Goal: Task Accomplishment & Management: Manage account settings

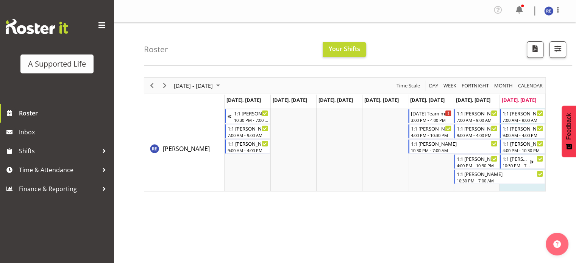
scroll to position [6, 0]
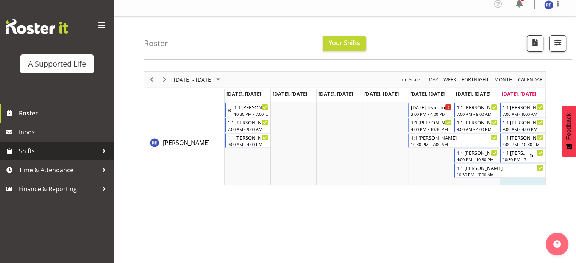
click at [99, 150] on div at bounding box center [104, 151] width 11 height 11
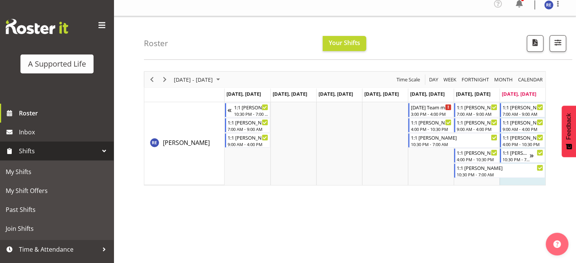
scroll to position [15, 0]
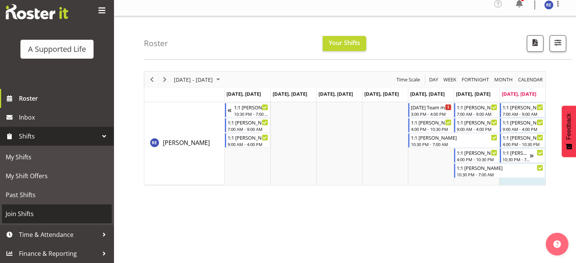
click at [28, 213] on span "Join Shifts" at bounding box center [57, 213] width 102 height 11
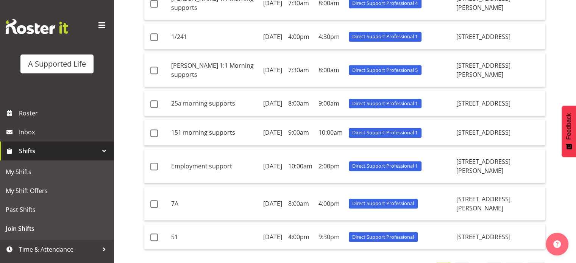
scroll to position [377, 0]
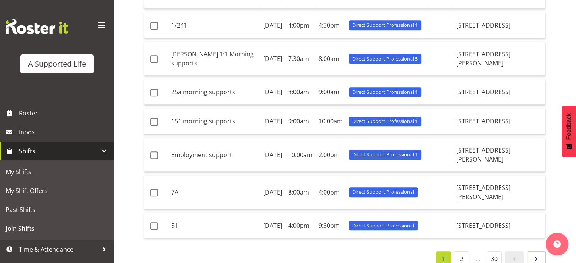
click at [539, 255] on span at bounding box center [536, 259] width 9 height 9
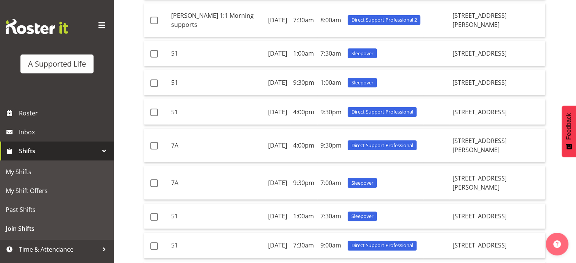
scroll to position [293, 0]
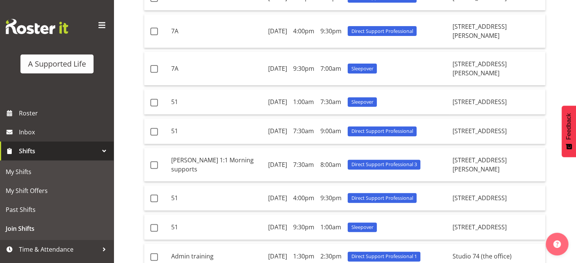
click at [99, 148] on div at bounding box center [104, 151] width 11 height 11
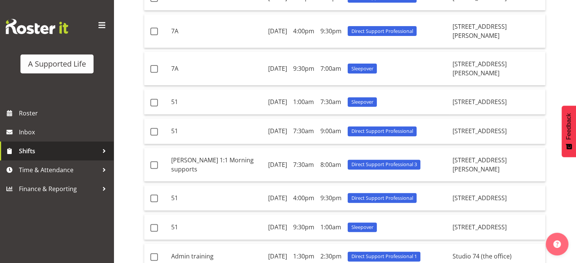
click at [97, 148] on span "Shifts" at bounding box center [59, 151] width 80 height 11
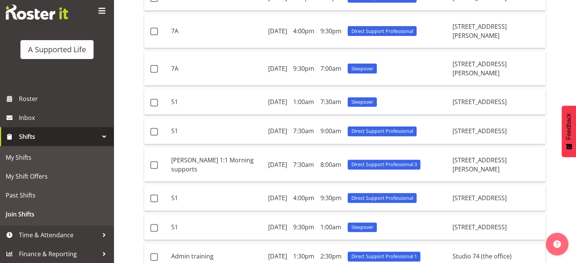
scroll to position [15, 0]
click at [56, 231] on span "Time & Attendance" at bounding box center [59, 234] width 80 height 11
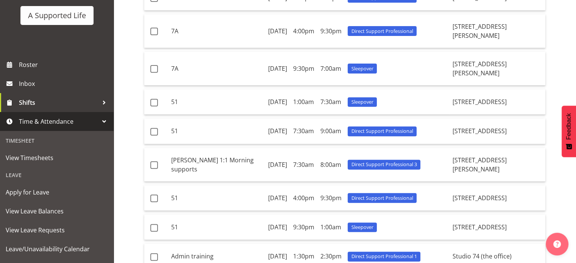
scroll to position [26, 0]
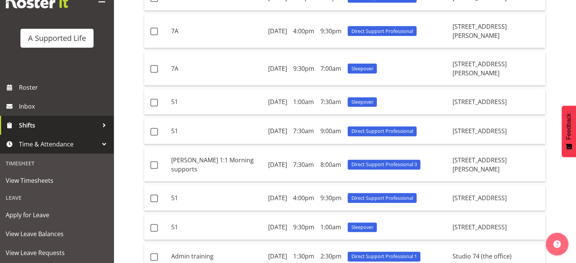
click at [76, 122] on span "Shifts" at bounding box center [59, 125] width 80 height 11
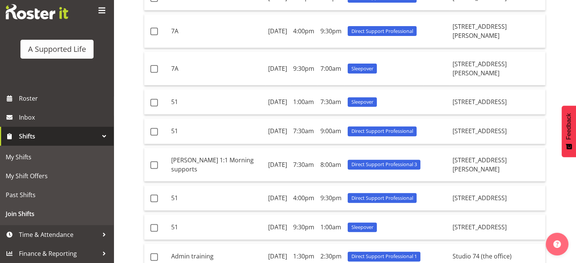
scroll to position [15, 0]
click at [32, 175] on span "My Shift Offers" at bounding box center [57, 176] width 102 height 11
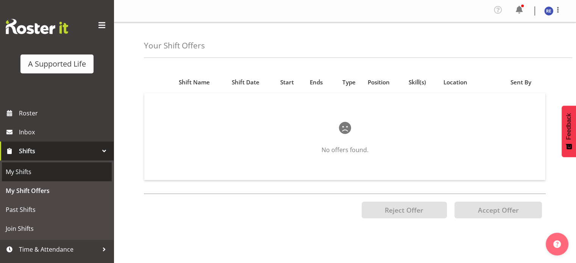
click at [25, 169] on span "My Shifts" at bounding box center [57, 171] width 102 height 11
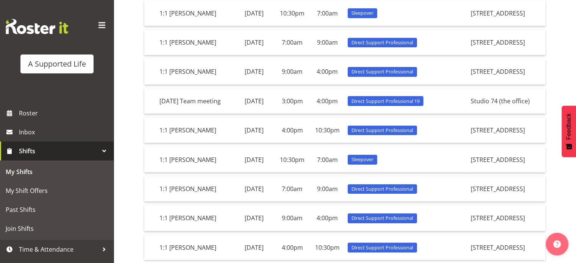
scroll to position [170, 0]
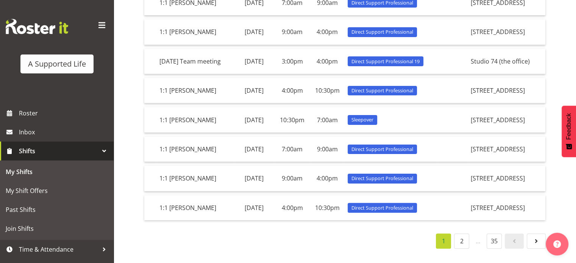
click at [96, 25] on span at bounding box center [102, 25] width 12 height 12
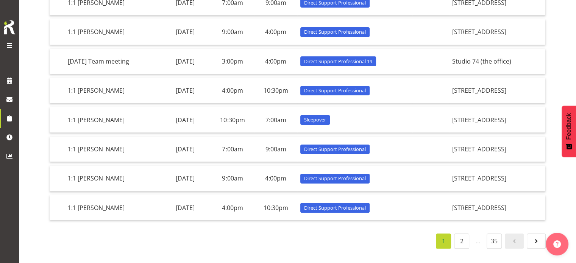
click at [7, 41] on span at bounding box center [9, 45] width 9 height 9
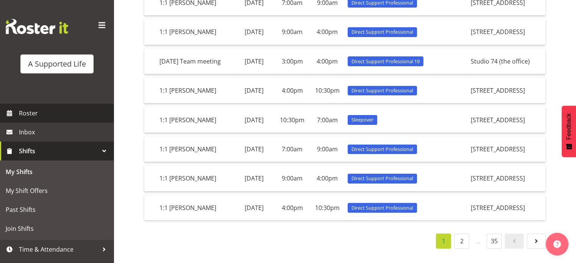
click at [31, 114] on span "Roster" at bounding box center [64, 113] width 91 height 11
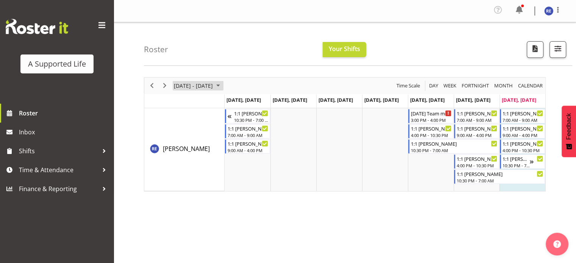
click at [223, 85] on span "August 25 - 31, 2025" at bounding box center [218, 85] width 9 height 9
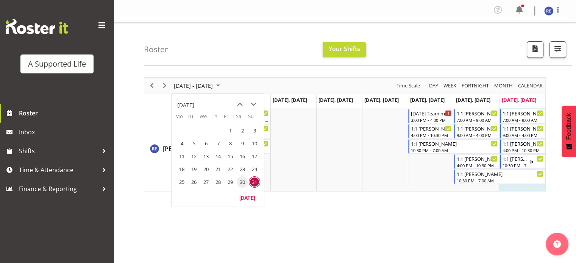
click at [244, 180] on span "30" at bounding box center [242, 182] width 11 height 11
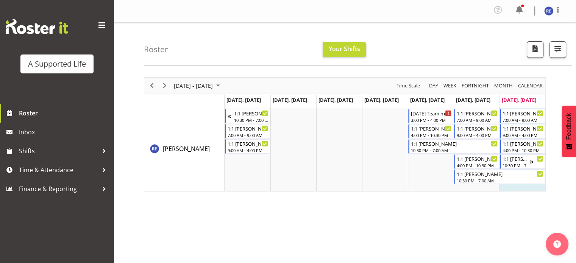
click at [255, 49] on div "Roster Your Shifts All Locations Clear 1.241 Edmonton Road 1/23 Taitua Drive 10…" at bounding box center [358, 44] width 429 height 44
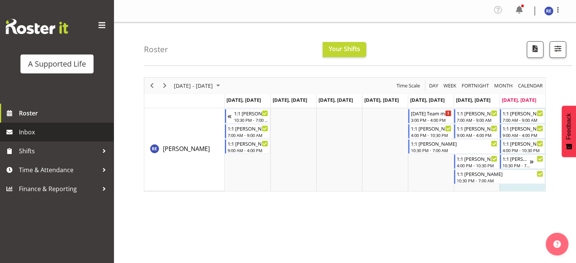
click at [34, 133] on span "Inbox" at bounding box center [64, 132] width 91 height 11
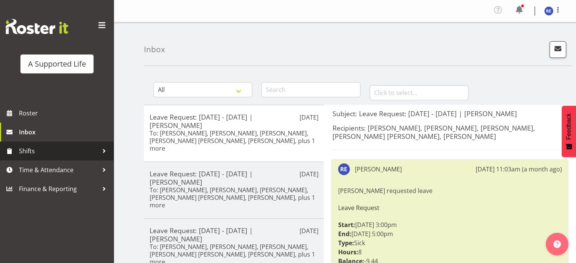
click at [52, 155] on span "Shifts" at bounding box center [59, 151] width 80 height 11
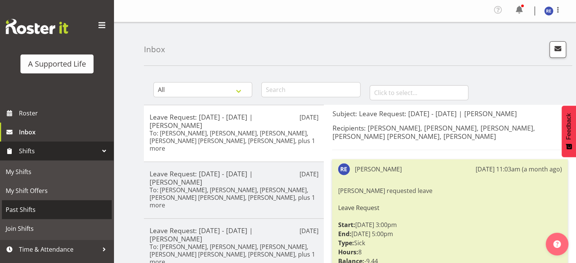
click at [27, 210] on span "Past Shifts" at bounding box center [57, 209] width 102 height 11
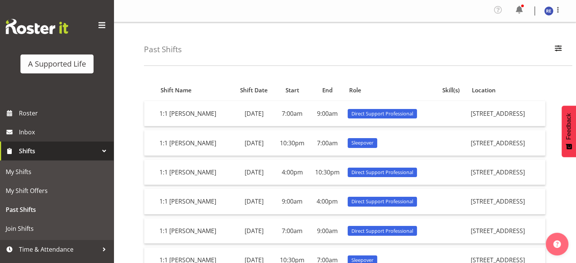
scroll to position [15, 0]
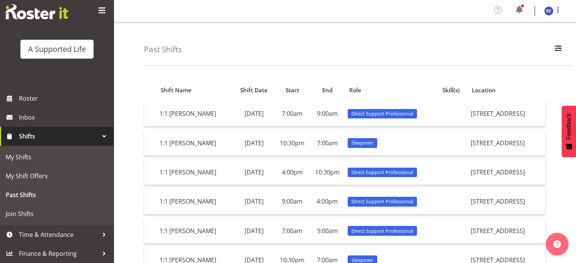
click at [96, 7] on span at bounding box center [102, 11] width 12 height 12
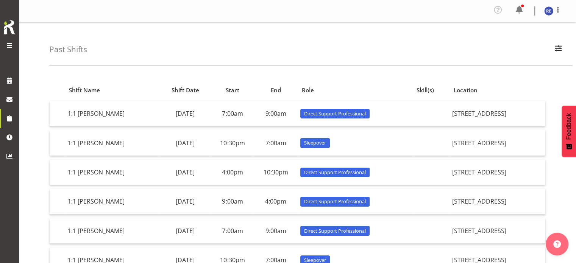
scroll to position [0, 0]
click at [9, 45] on span at bounding box center [9, 45] width 9 height 9
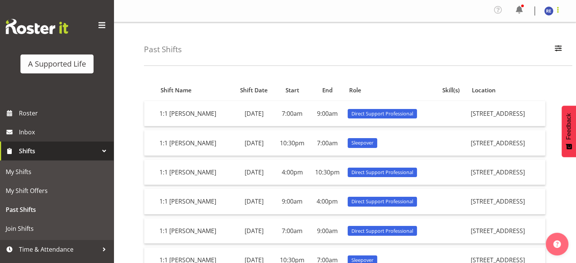
click at [556, 8] on span at bounding box center [558, 9] width 9 height 9
click at [452, 2] on div "Profile Log Out" at bounding box center [345, 11] width 463 height 22
click at [520, 6] on span at bounding box center [520, 10] width 12 height 12
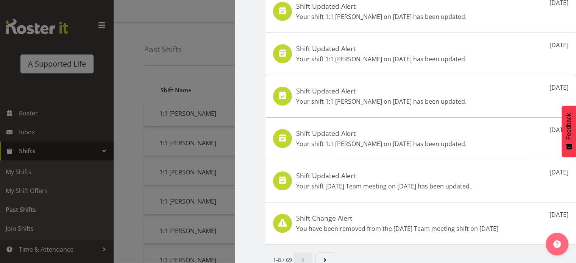
scroll to position [153, 0]
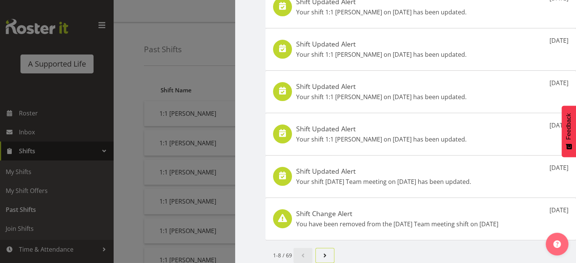
click at [323, 251] on span "Next page" at bounding box center [325, 255] width 9 height 9
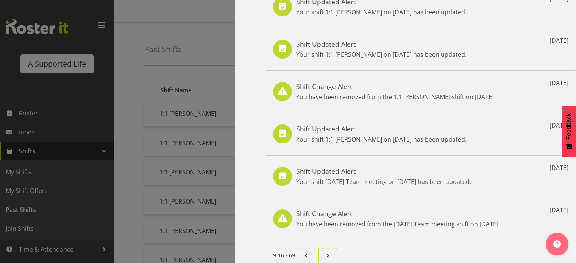
click at [327, 251] on span "Page 3." at bounding box center [328, 255] width 9 height 9
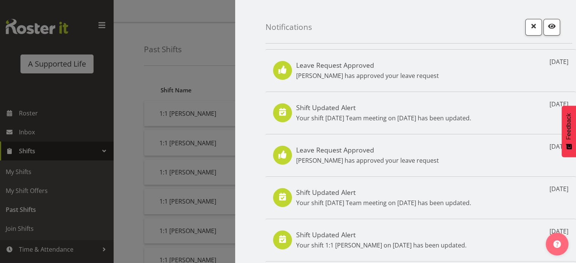
drag, startPoint x: 111, startPoint y: 210, endPoint x: 110, endPoint y: 242, distance: 32.6
click at [110, 242] on div at bounding box center [288, 131] width 576 height 263
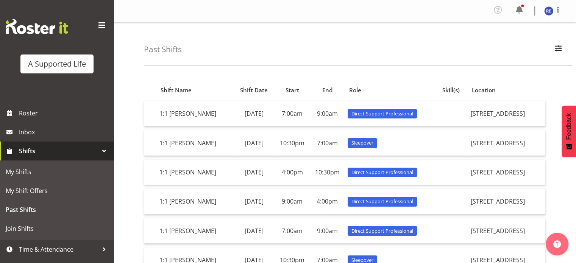
scroll to position [15, 0]
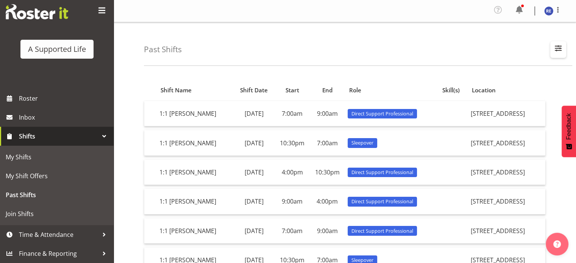
click at [558, 45] on span "button" at bounding box center [559, 48] width 10 height 10
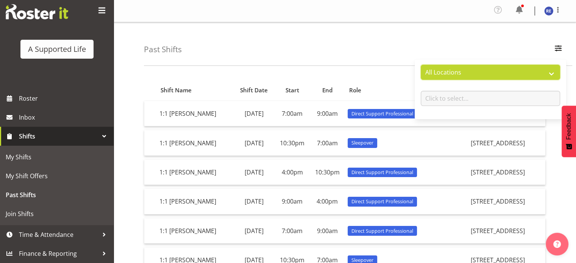
click at [550, 73] on select "All Locations 1.241 Edmonton Road 1/23 Taitua Drive 102 Lincoln Road 12b Colett…" at bounding box center [490, 72] width 139 height 15
click at [421, 65] on select "All Locations 1.241 Edmonton Road 1/23 Taitua Drive 102 Lincoln Road 12b Colett…" at bounding box center [490, 72] width 139 height 15
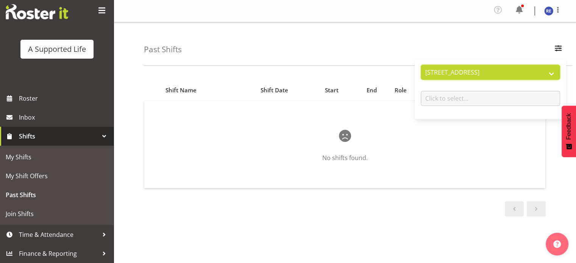
click at [553, 71] on select "All Locations 1.241 Edmonton Road 1/23 Taitua Drive 102 Lincoln Road 12b Colett…" at bounding box center [490, 72] width 139 height 15
click at [421, 65] on select "All Locations 1.241 Edmonton Road 1/23 Taitua Drive 102 Lincoln Road 12b Colett…" at bounding box center [490, 72] width 139 height 15
click at [552, 72] on select "All Locations 1.241 Edmonton Road 1/23 Taitua Drive 102 Lincoln Road 12b Colett…" at bounding box center [490, 72] width 139 height 15
select select "all"
click at [421, 65] on select "All Locations 1.241 Edmonton Road 1/23 Taitua Drive 102 Lincoln Road 12b Colett…" at bounding box center [490, 72] width 139 height 15
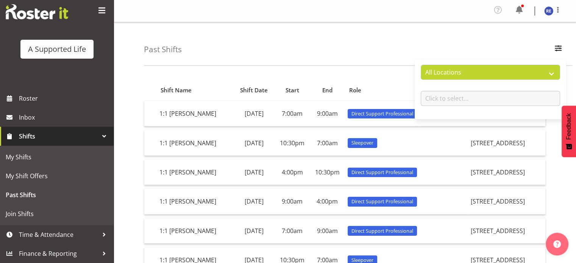
click at [468, 42] on div "Past Shifts All Locations 1.241 Edmonton Road 1/23 Taitua Drive 102 Lincoln Roa…" at bounding box center [358, 44] width 429 height 44
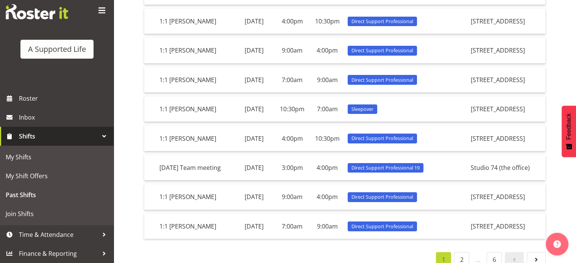
scroll to position [155, 0]
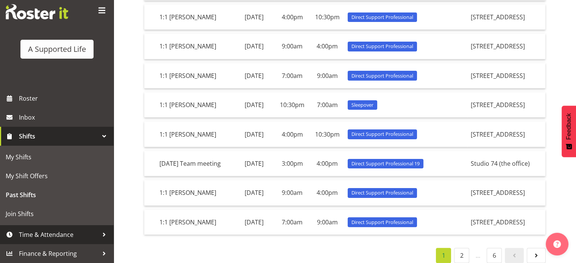
click at [99, 230] on div at bounding box center [104, 234] width 11 height 11
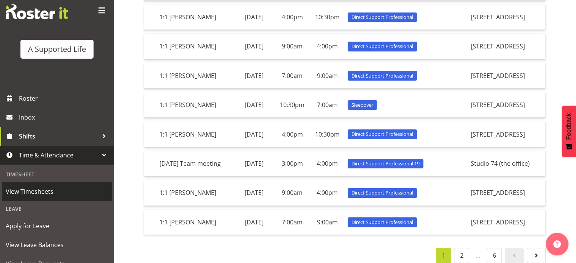
click at [26, 190] on span "View Timesheets" at bounding box center [57, 191] width 102 height 11
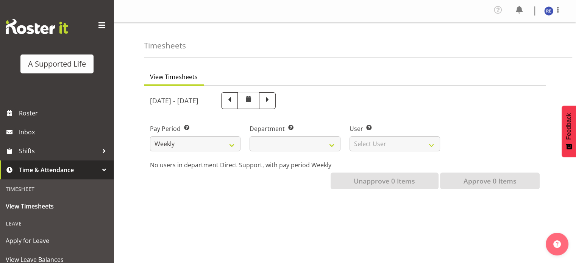
select select
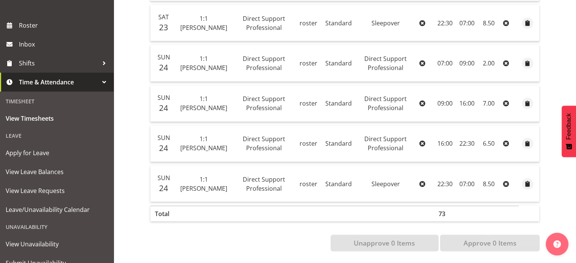
scroll to position [77, 0]
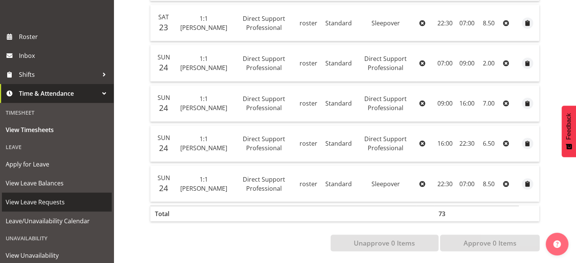
click at [42, 200] on span "View Leave Requests" at bounding box center [57, 202] width 102 height 11
